Goal: Information Seeking & Learning: Learn about a topic

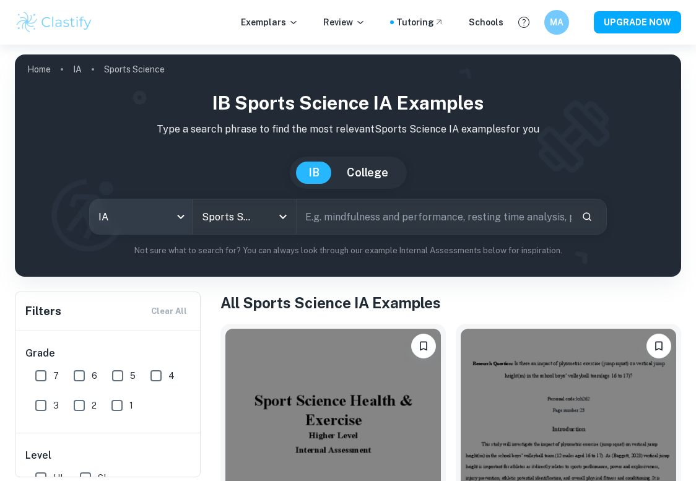
click at [158, 227] on body "We value your privacy We use cookies to enhance your browsing experience, serve…" at bounding box center [348, 285] width 696 height 481
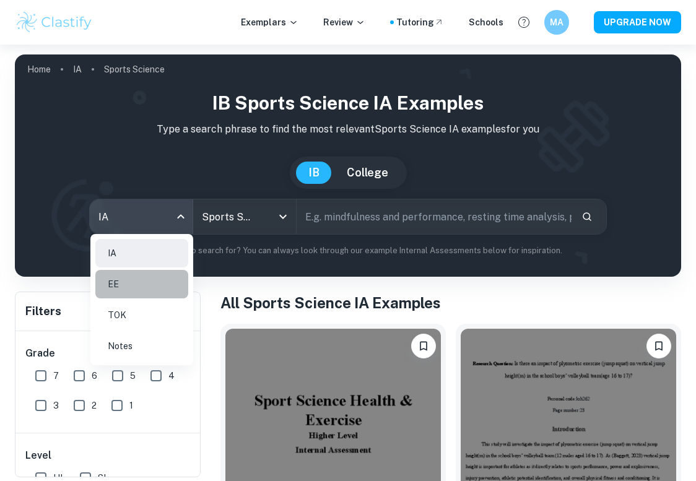
click at [119, 290] on li "EE" at bounding box center [141, 284] width 93 height 28
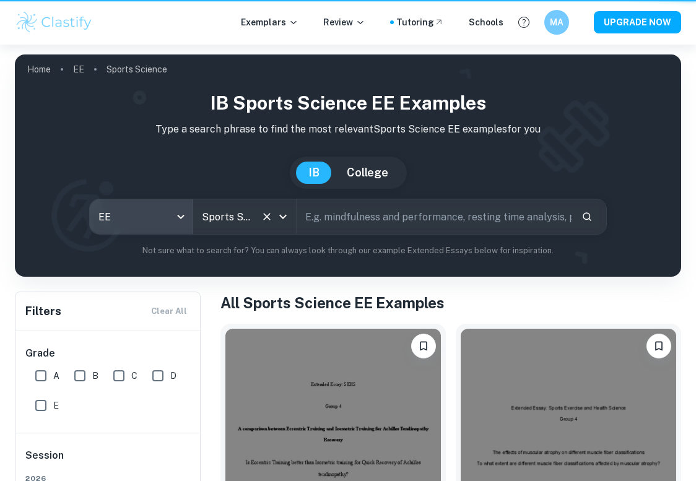
click at [240, 211] on input "Sports Science" at bounding box center [227, 217] width 57 height 24
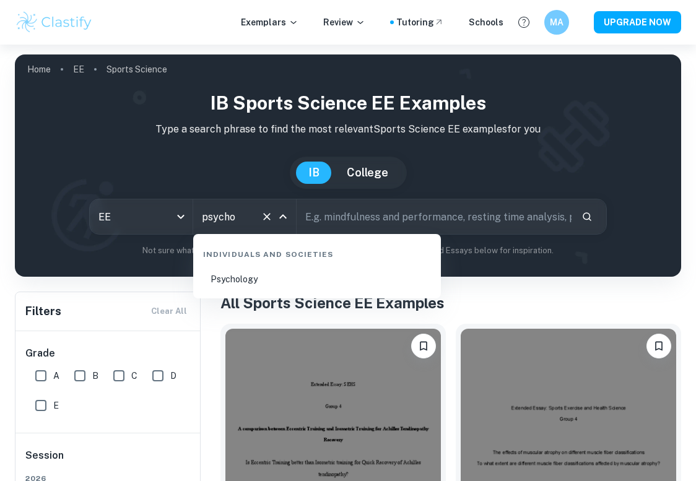
click at [255, 280] on li "Psychology" at bounding box center [317, 279] width 238 height 28
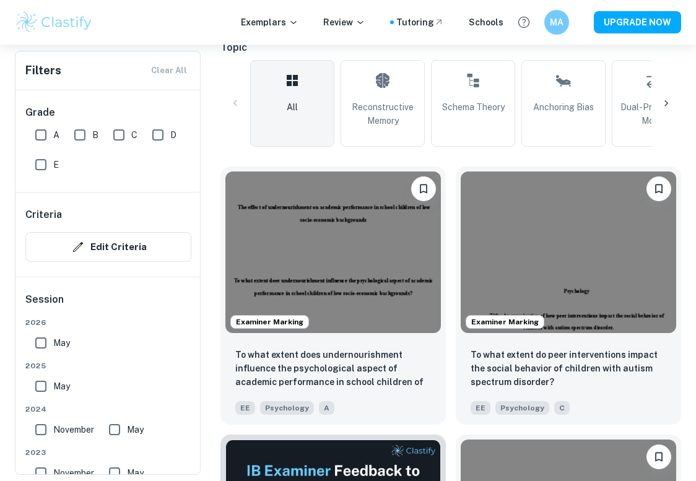
scroll to position [318, 0]
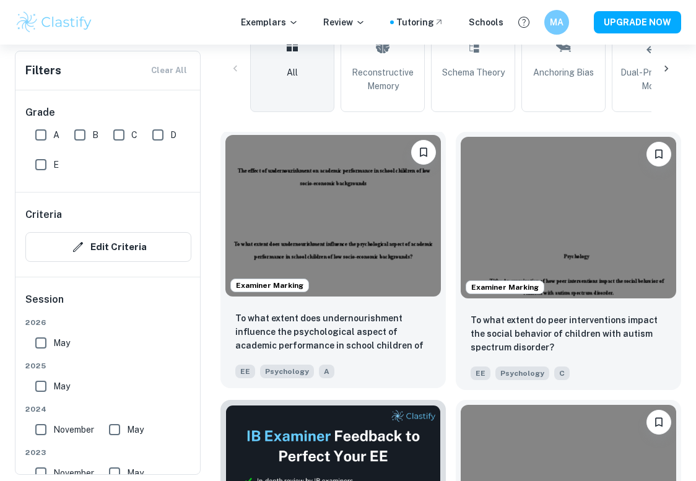
type input "Psychology"
click at [306, 204] on img at bounding box center [332, 216] width 215 height 162
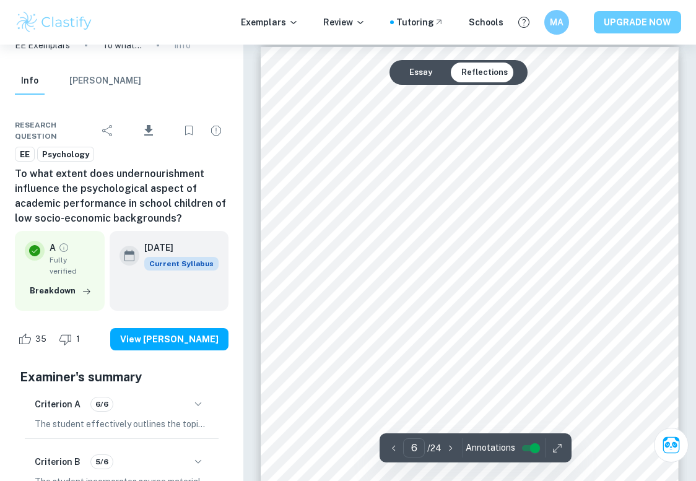
scroll to position [3121, 0]
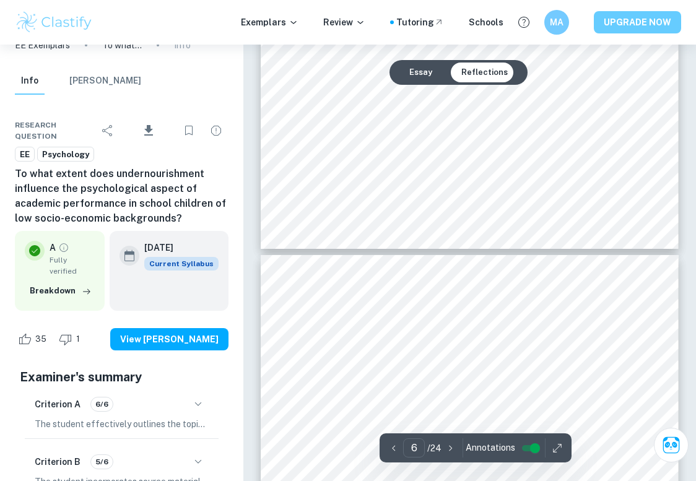
type input "5"
